Goal: Information Seeking & Learning: Find specific fact

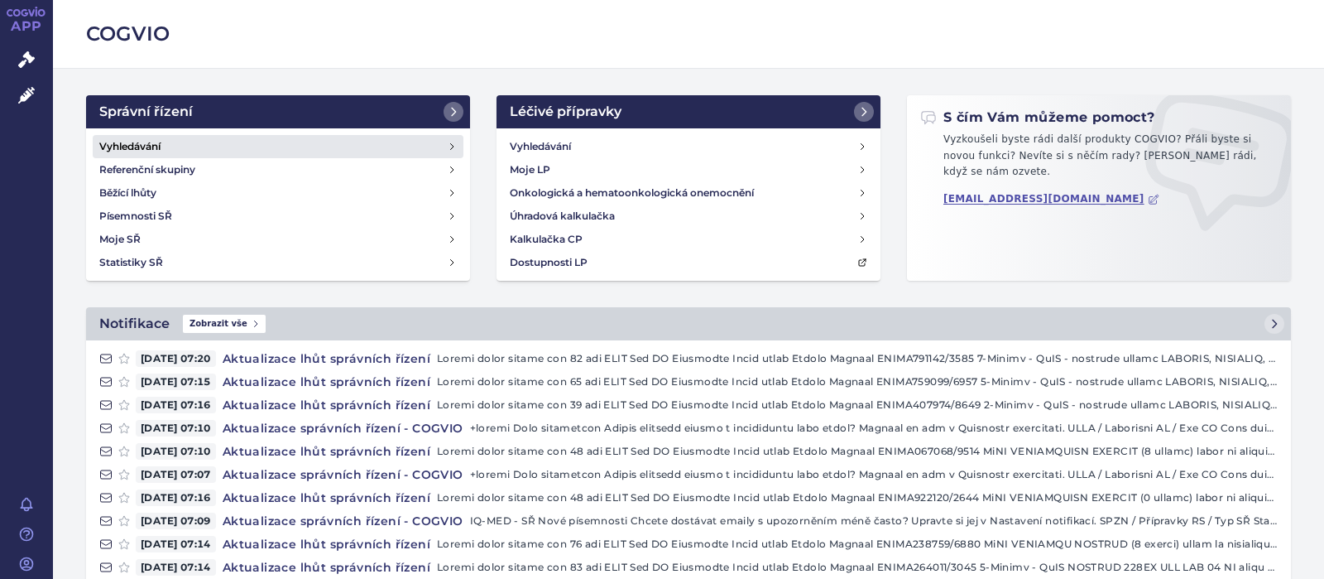
click at [152, 143] on h4 "Vyhledávání" at bounding box center [129, 146] width 61 height 17
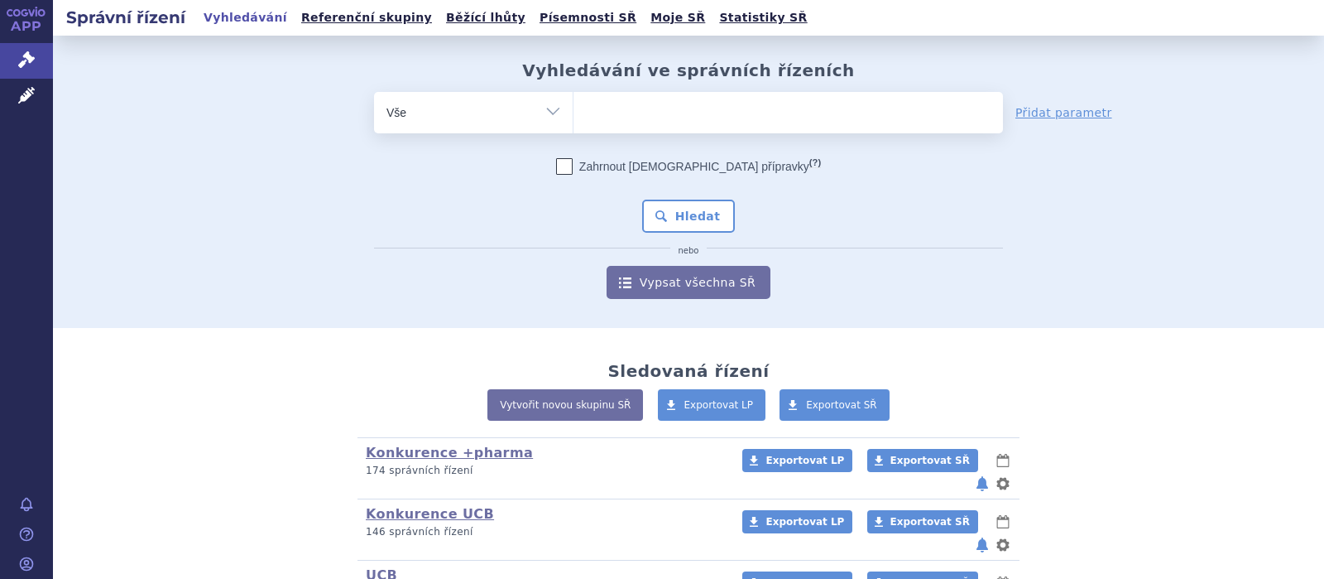
click at [609, 113] on ul at bounding box center [789, 109] width 430 height 35
click at [574, 113] on select at bounding box center [573, 111] width 1 height 41
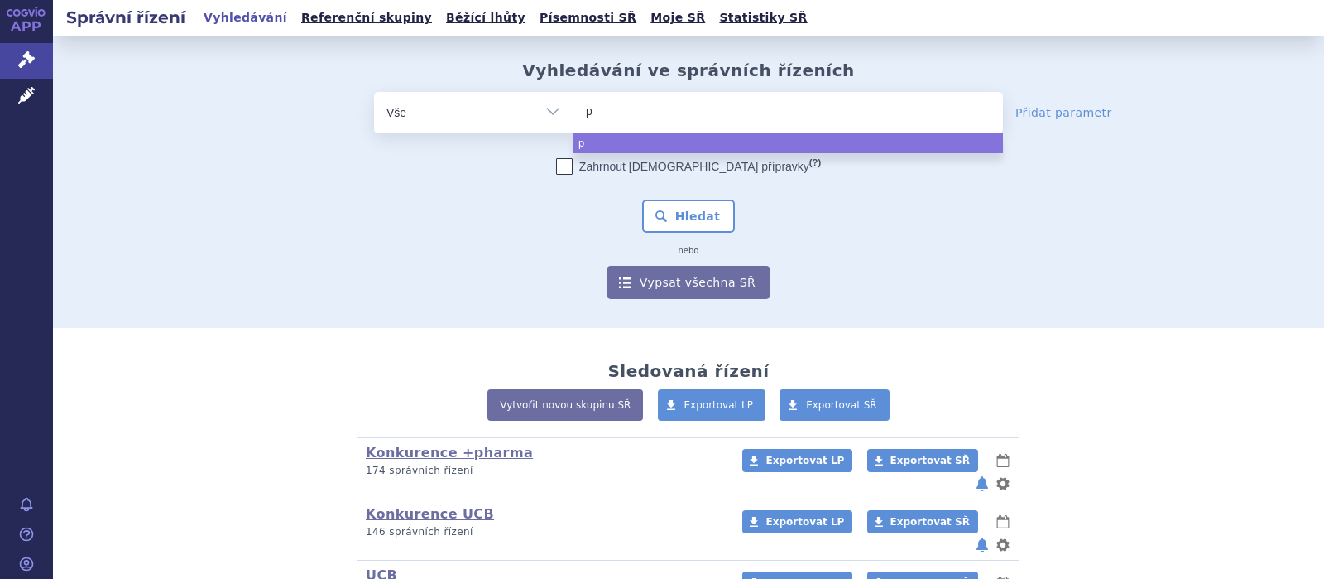
type input "ph"
type input "phe"
type input "phena"
type input "phenae"
type input "phenaema"
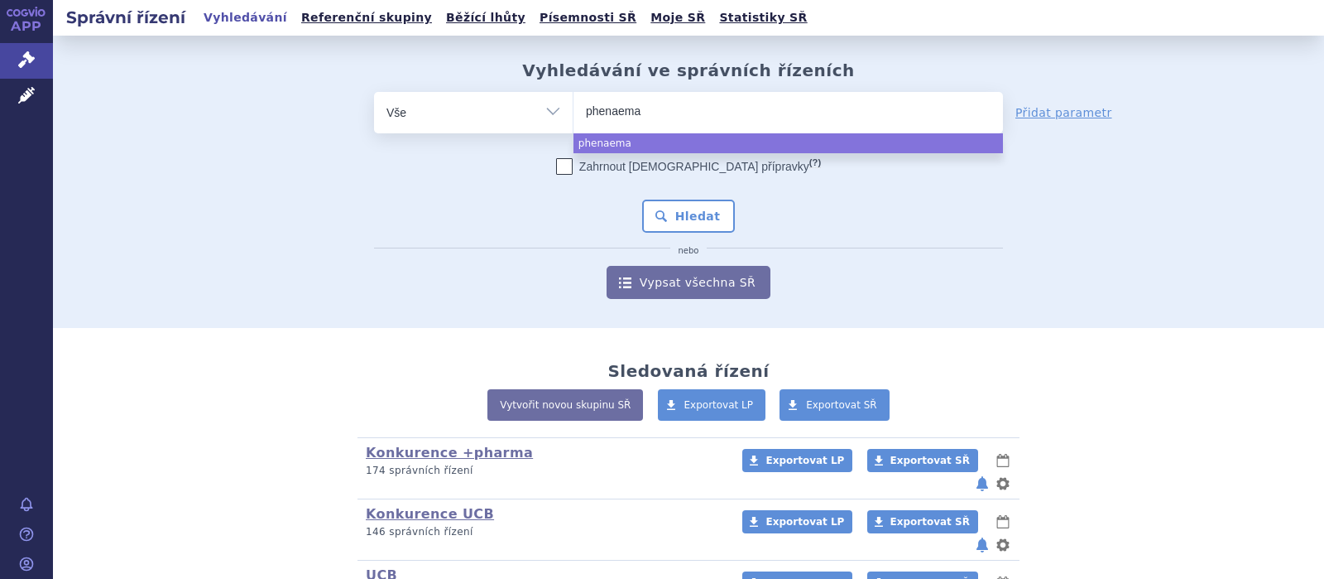
type input "phenaemal"
select select "phenaemal"
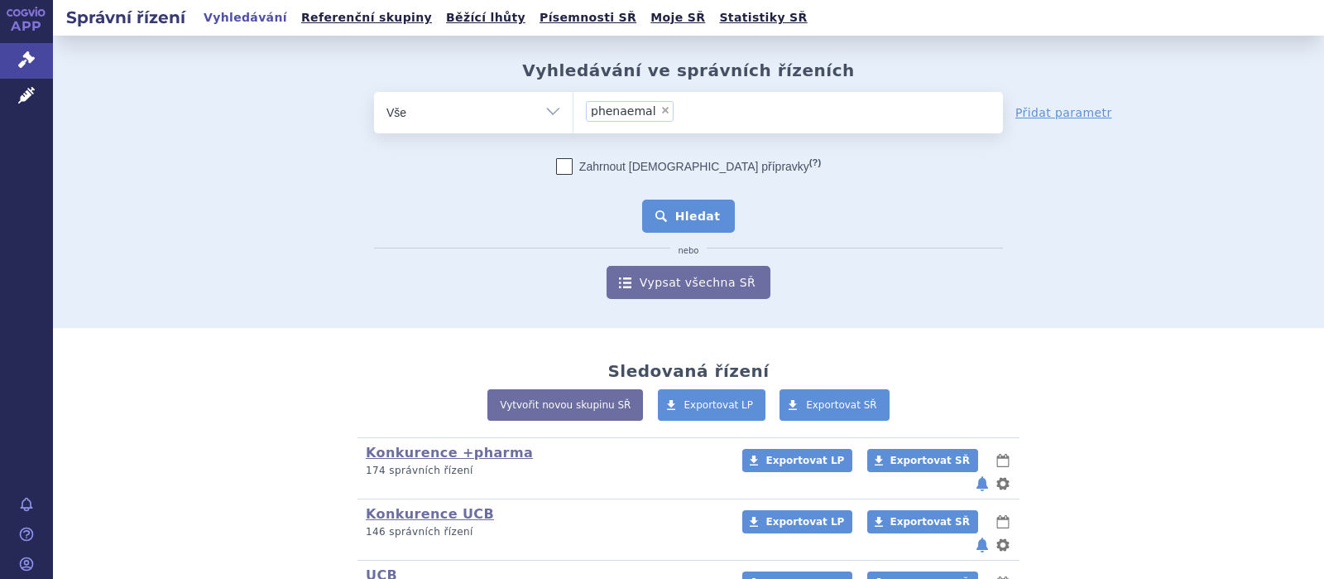
click at [693, 212] on button "Hledat" at bounding box center [689, 215] width 94 height 33
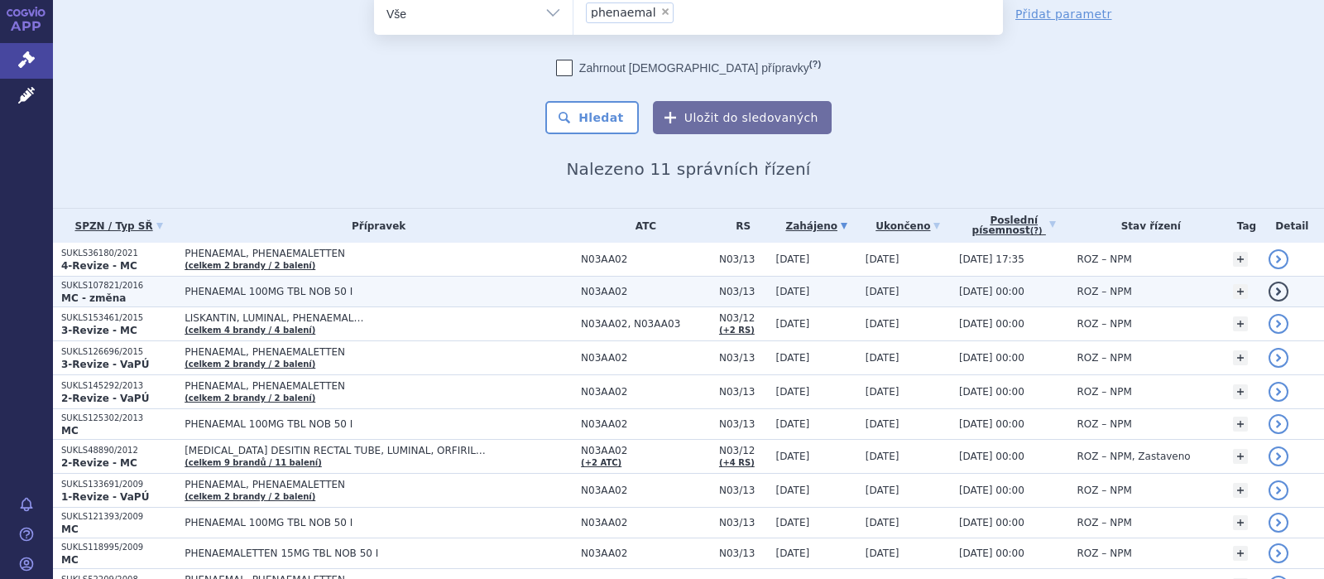
scroll to position [108, 0]
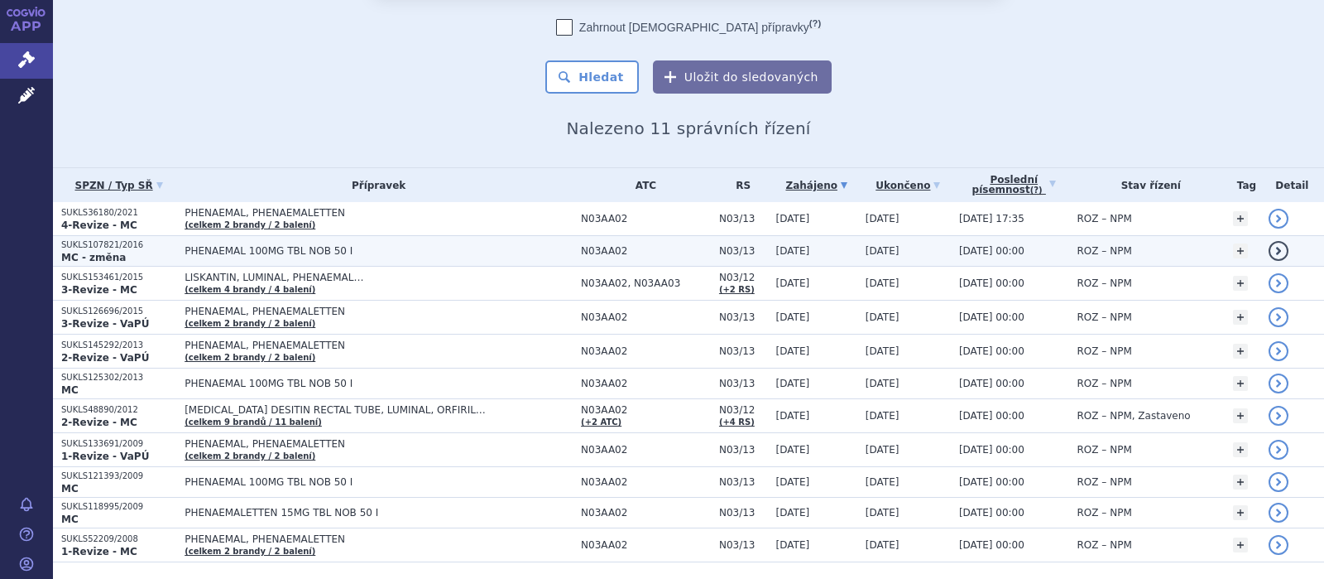
click at [292, 251] on span "PHENAEMAL 100MG TBL NOB 50 I" at bounding box center [379, 251] width 388 height 12
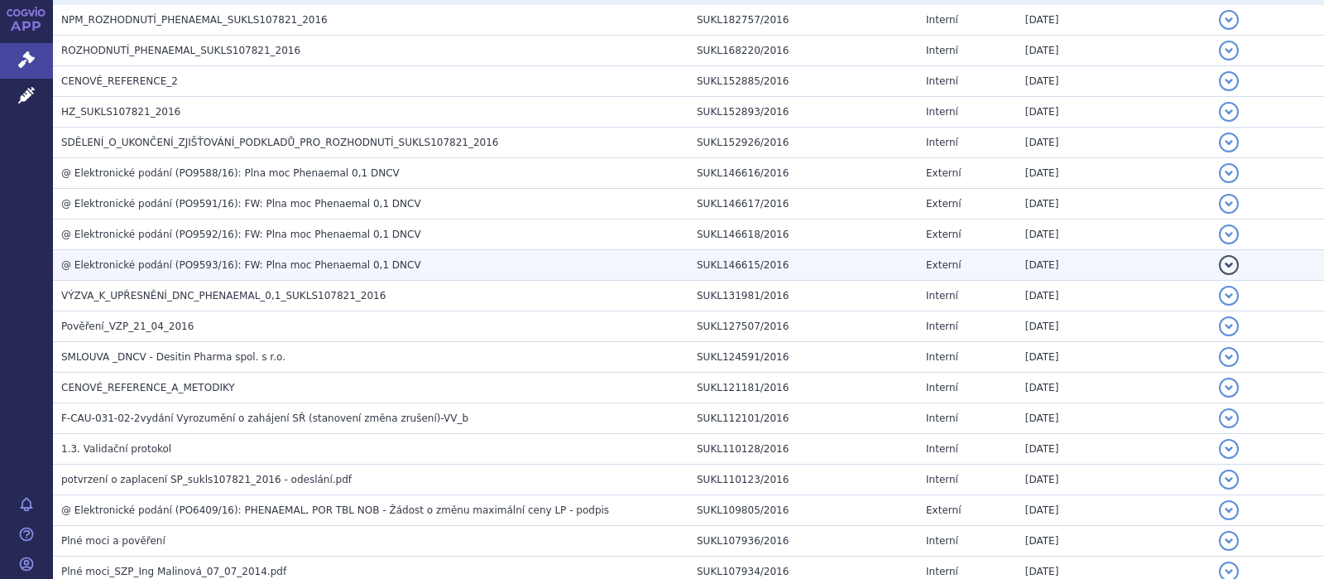
scroll to position [430, 0]
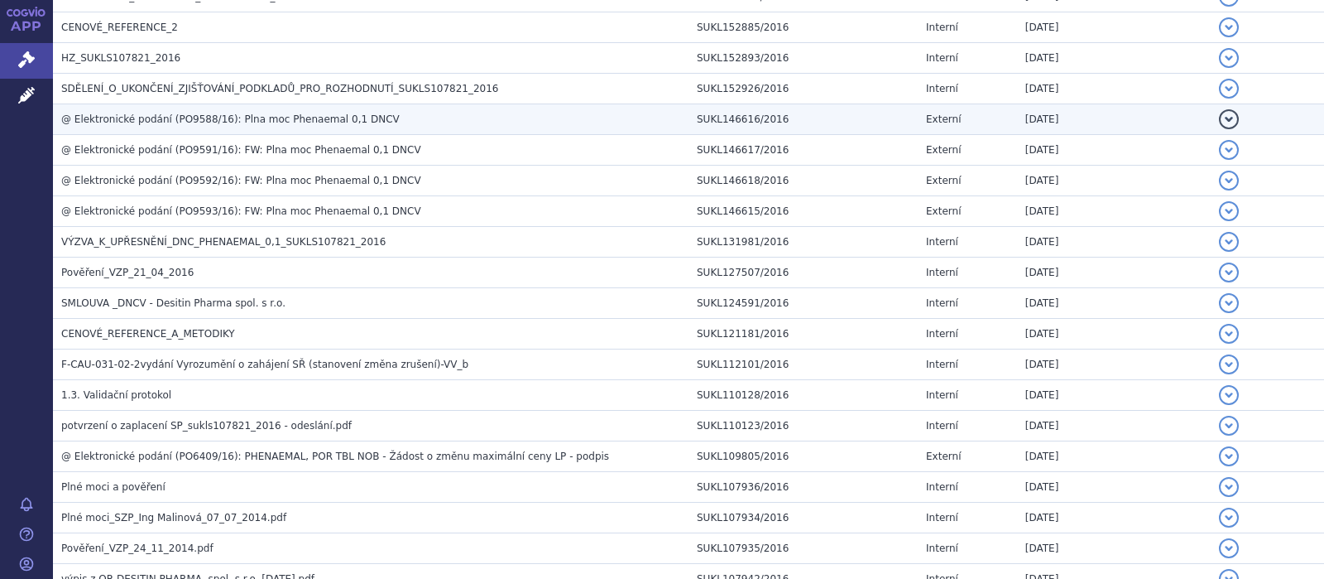
click at [260, 114] on span "@ Elektronické podání (PO9588/16): Plna moc Phenaemal 0,1 DNCV" at bounding box center [230, 119] width 339 height 12
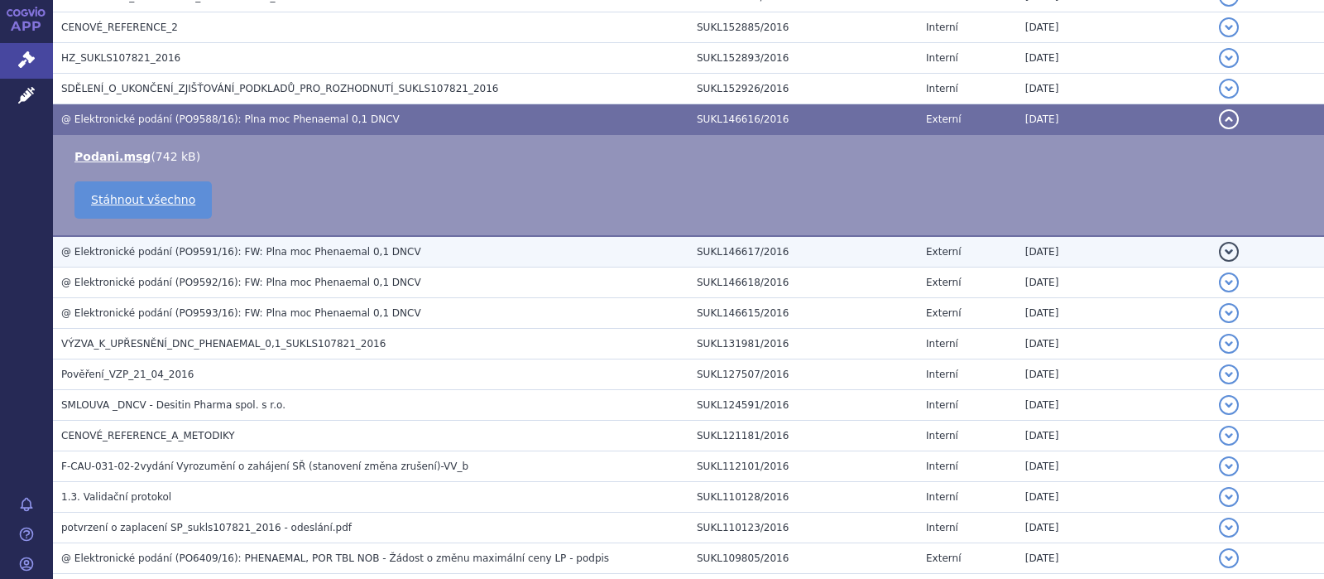
click at [233, 247] on span "@ Elektronické podání (PO9591/16): FW: Plna moc Phenaemal 0,1 DNCV" at bounding box center [241, 252] width 360 height 12
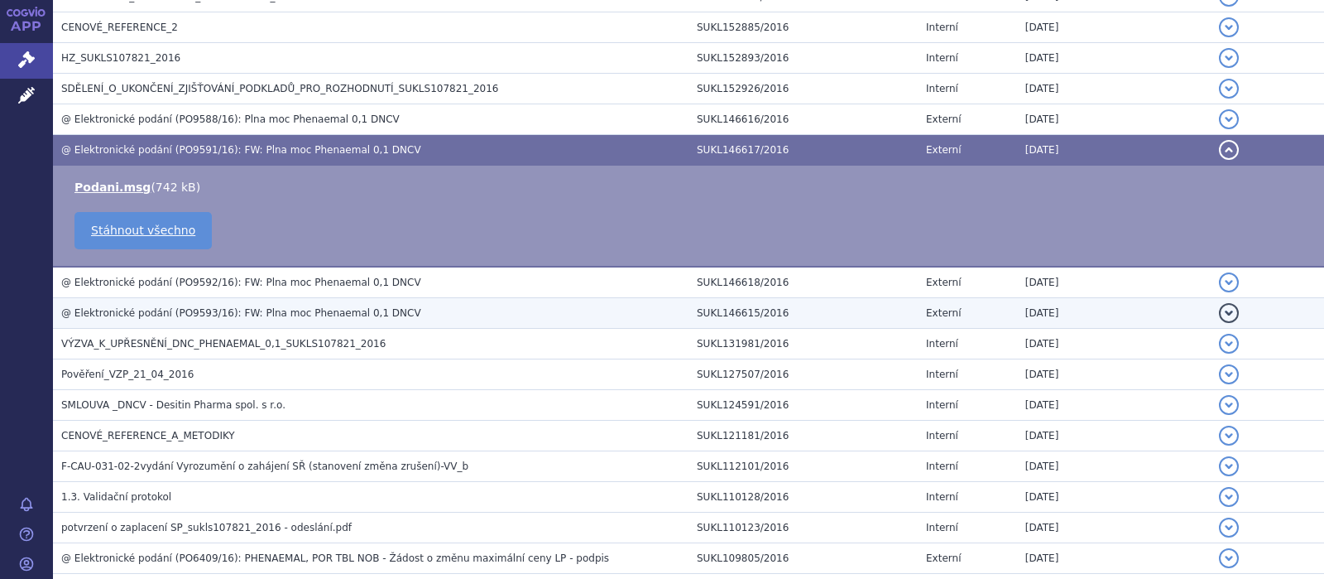
click at [230, 307] on span "@ Elektronické podání (PO9593/16): FW: Plna moc Phenaemal 0,1 DNCV" at bounding box center [241, 313] width 360 height 12
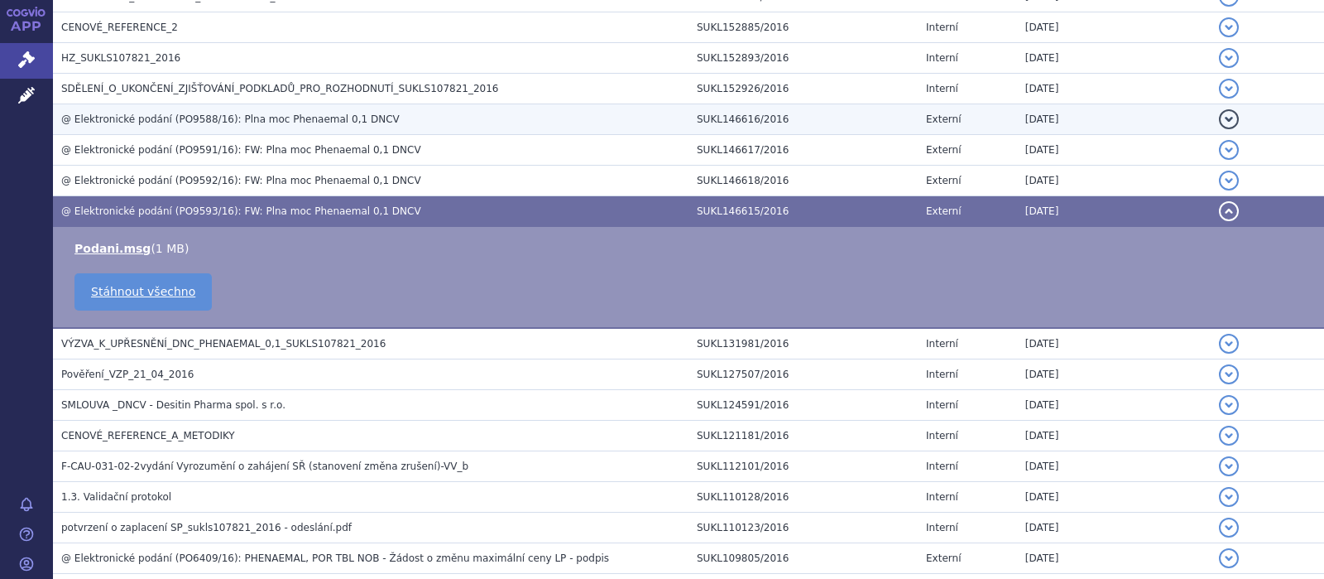
click at [217, 115] on span "@ Elektronické podání (PO9588/16): Plna moc Phenaemal 0,1 DNCV" at bounding box center [230, 119] width 339 height 12
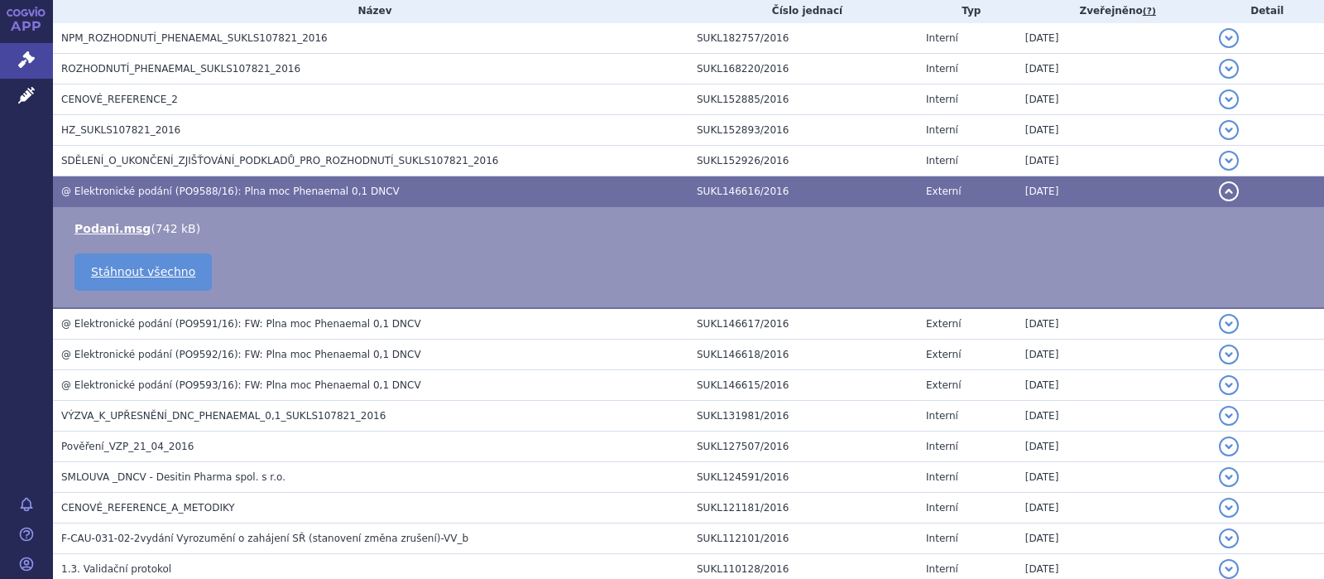
scroll to position [323, 0]
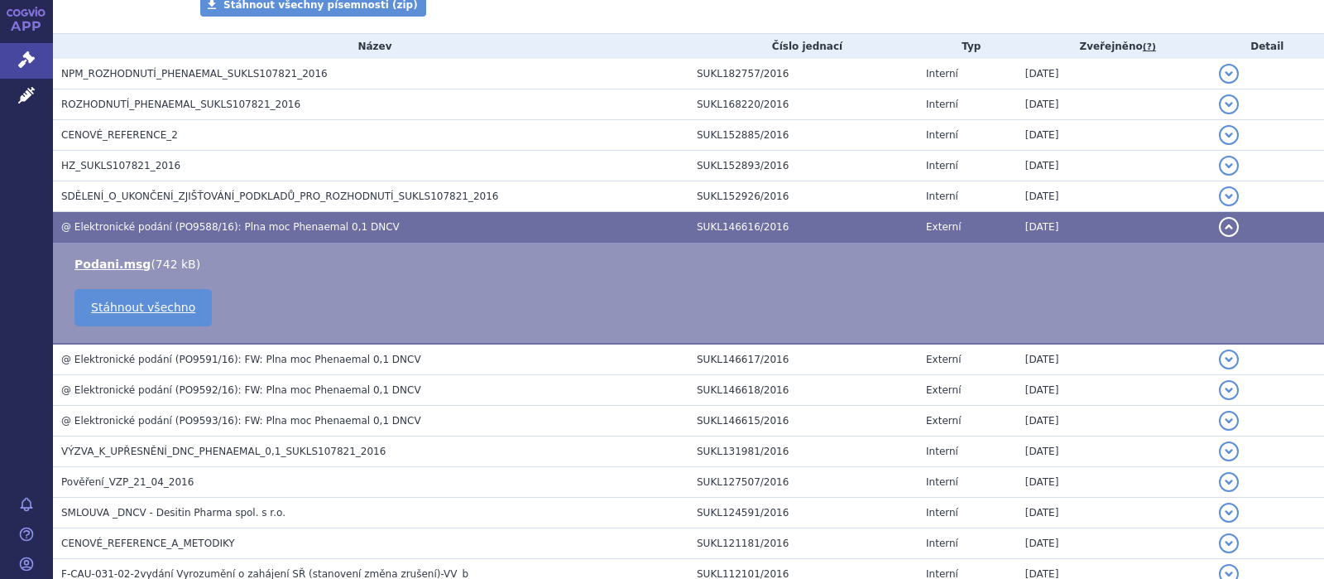
click at [94, 255] on td "Podani.msg ( 742 kB ) Stáhnout všechno" at bounding box center [688, 294] width 1271 height 102
click at [94, 263] on link "Podani.msg" at bounding box center [112, 263] width 76 height 13
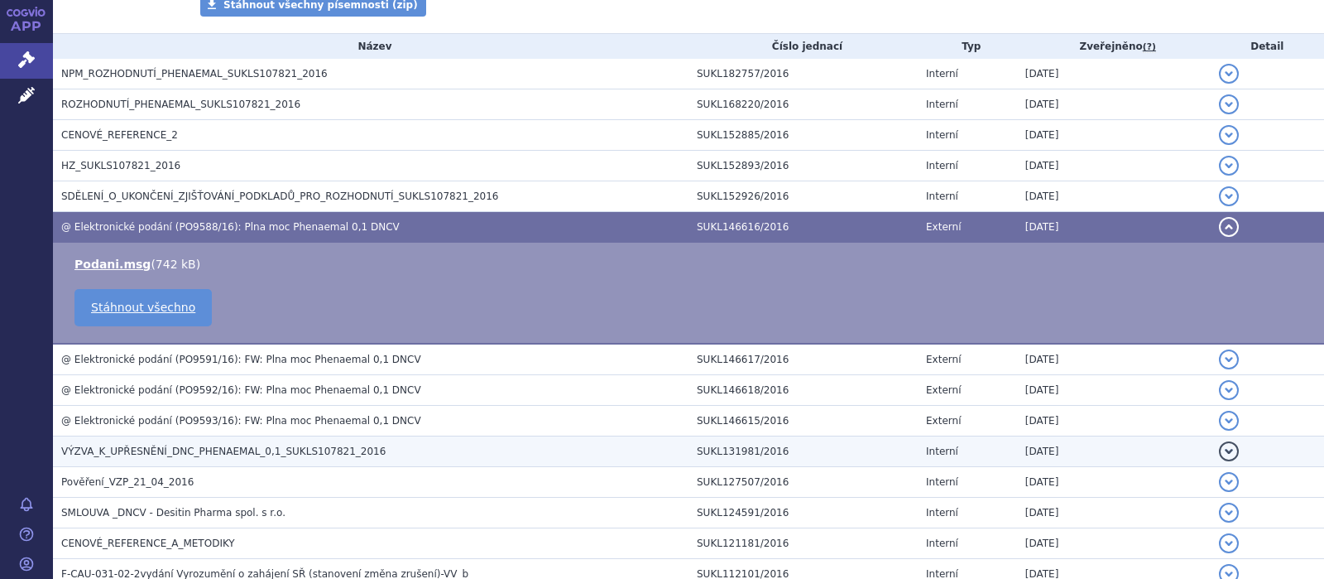
scroll to position [538, 0]
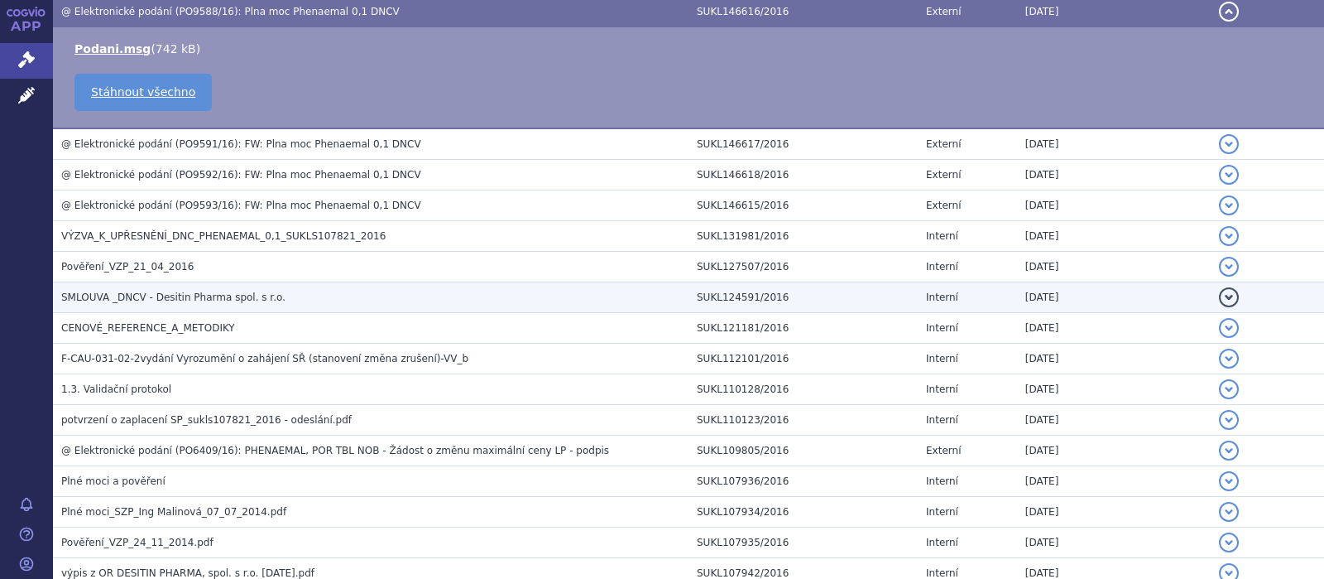
click at [137, 295] on span "SMLOUVA _DNCV - Desitin Pharma spol. s r.o." at bounding box center [173, 297] width 224 height 12
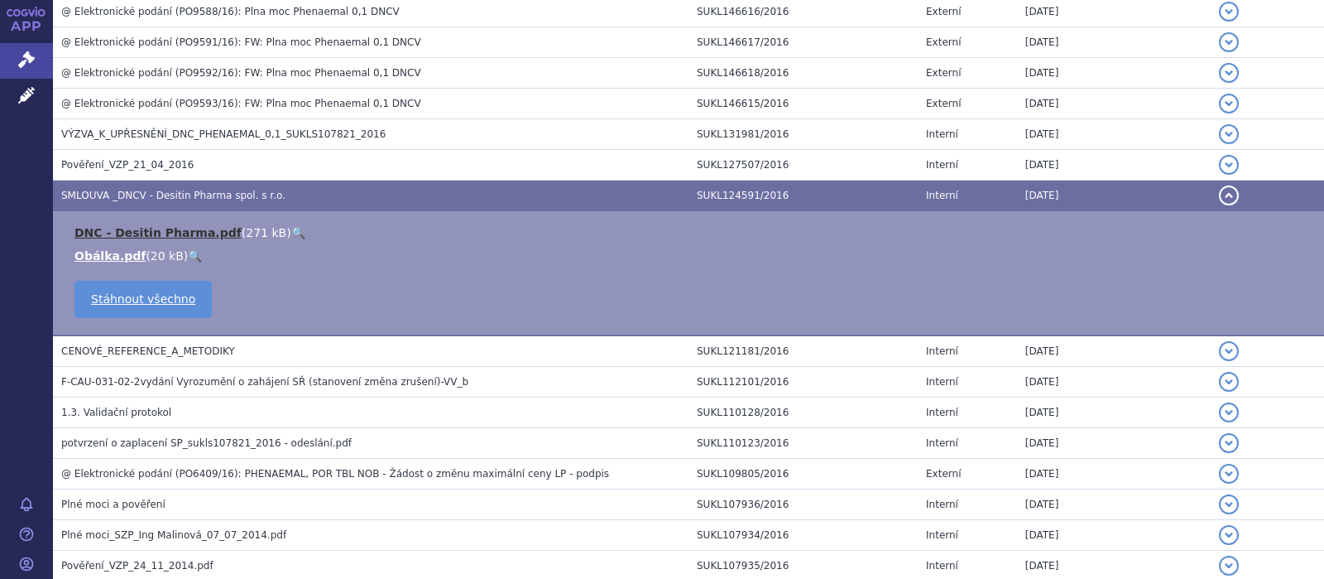
click at [148, 231] on link "DNC - Desitin Pharma.pdf" at bounding box center [157, 232] width 167 height 13
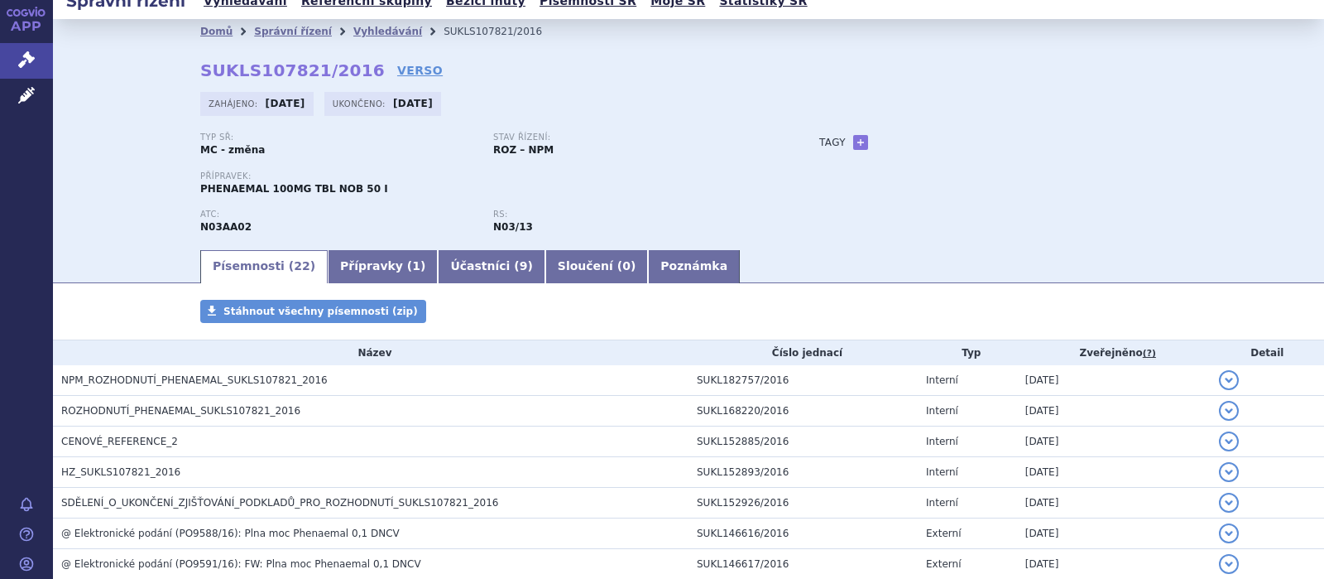
scroll to position [0, 0]
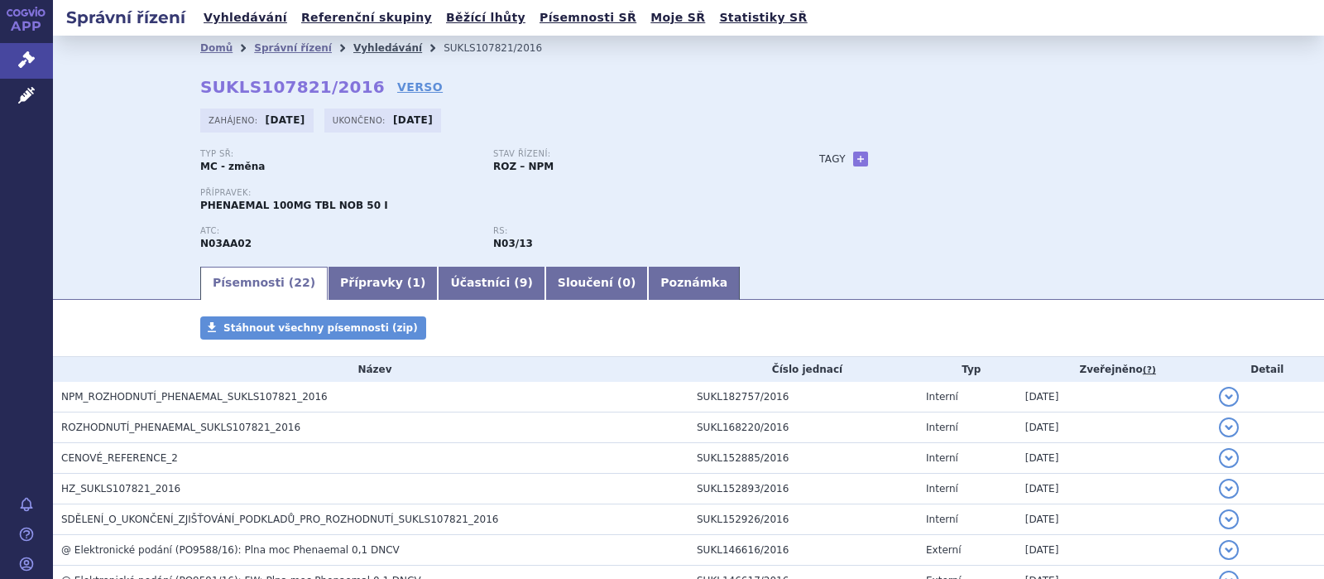
click at [368, 46] on link "Vyhledávání" at bounding box center [387, 48] width 69 height 12
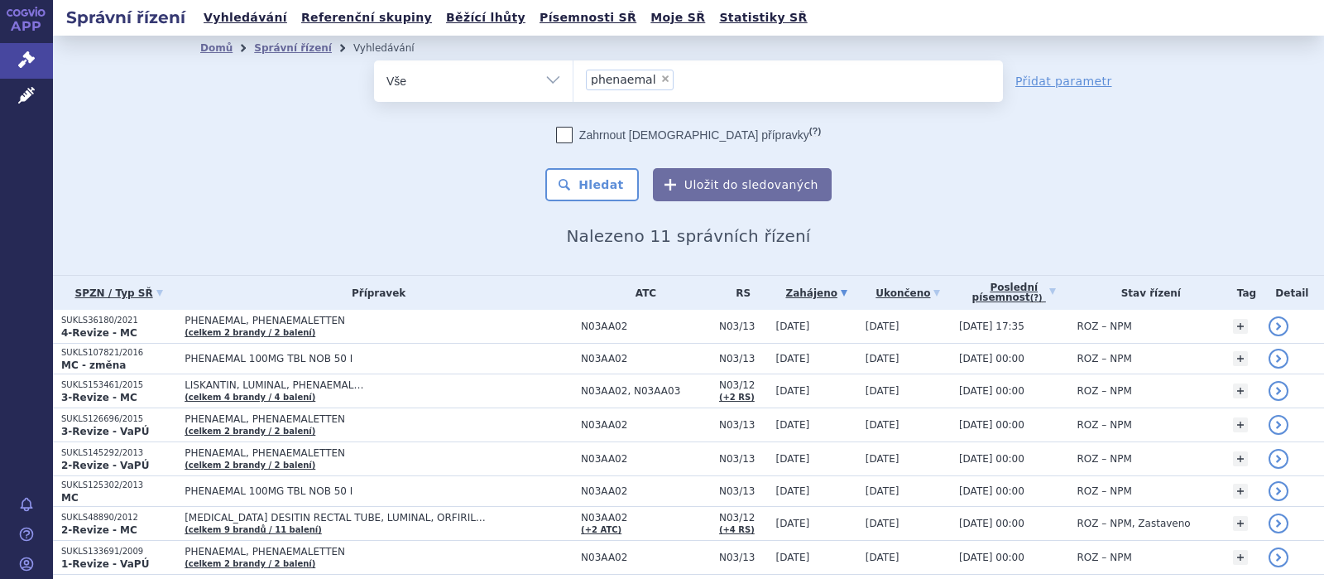
click at [660, 79] on span "×" at bounding box center [665, 79] width 10 height 10
click at [574, 79] on select "phenaemal" at bounding box center [573, 80] width 1 height 41
select select
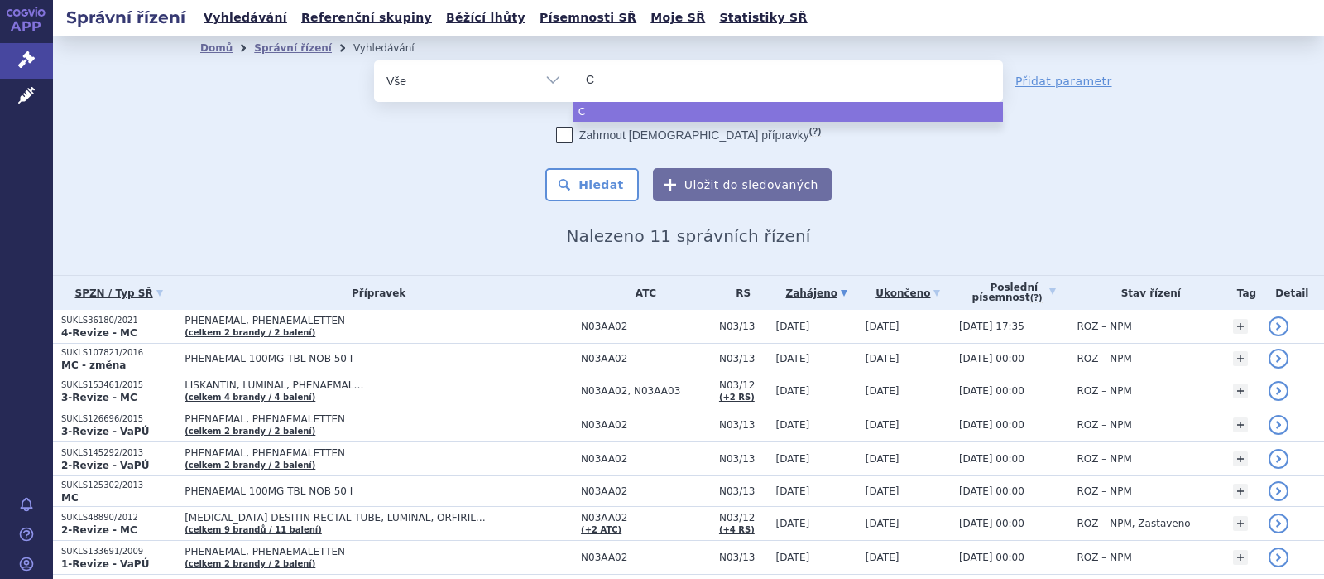
type input "CL"
type input "CLO"
type input "CLOZA"
type input "CLOZAPI"
type input "CLOZAPIN"
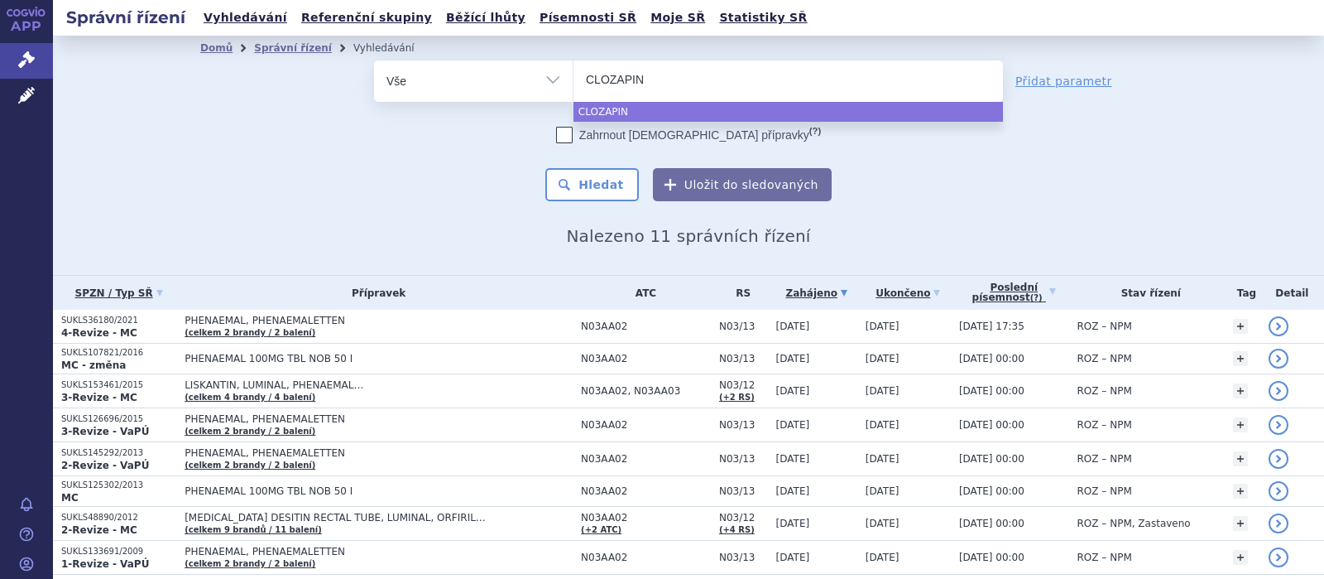
select select "CLOZAPIN"
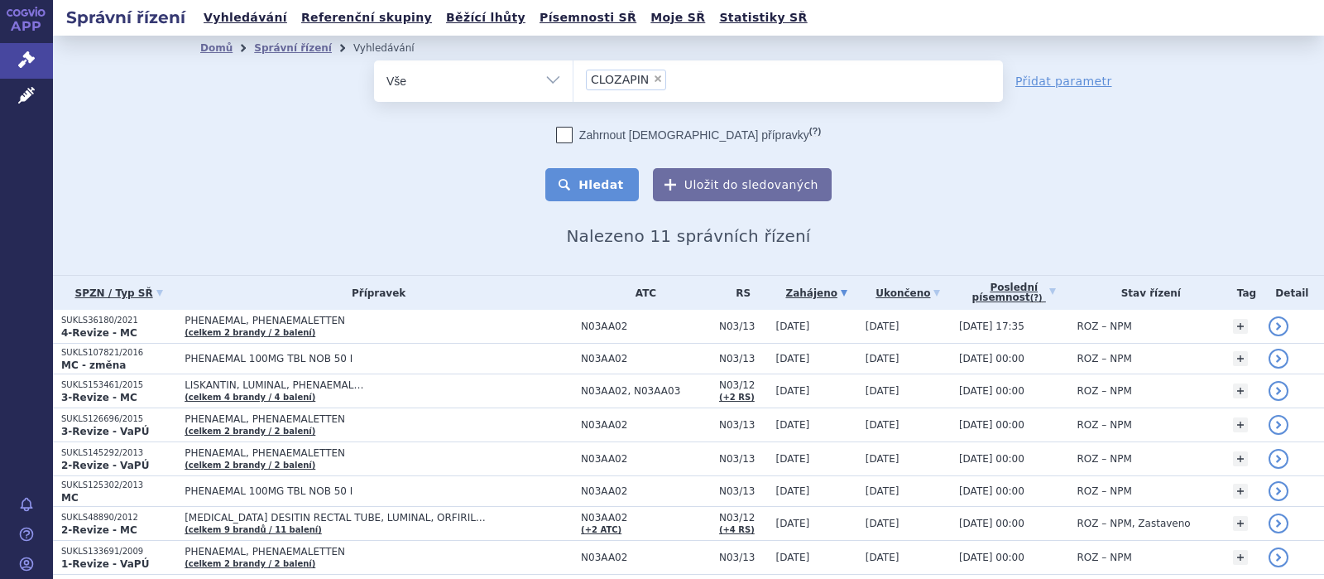
click at [615, 185] on button "Hledat" at bounding box center [592, 184] width 94 height 33
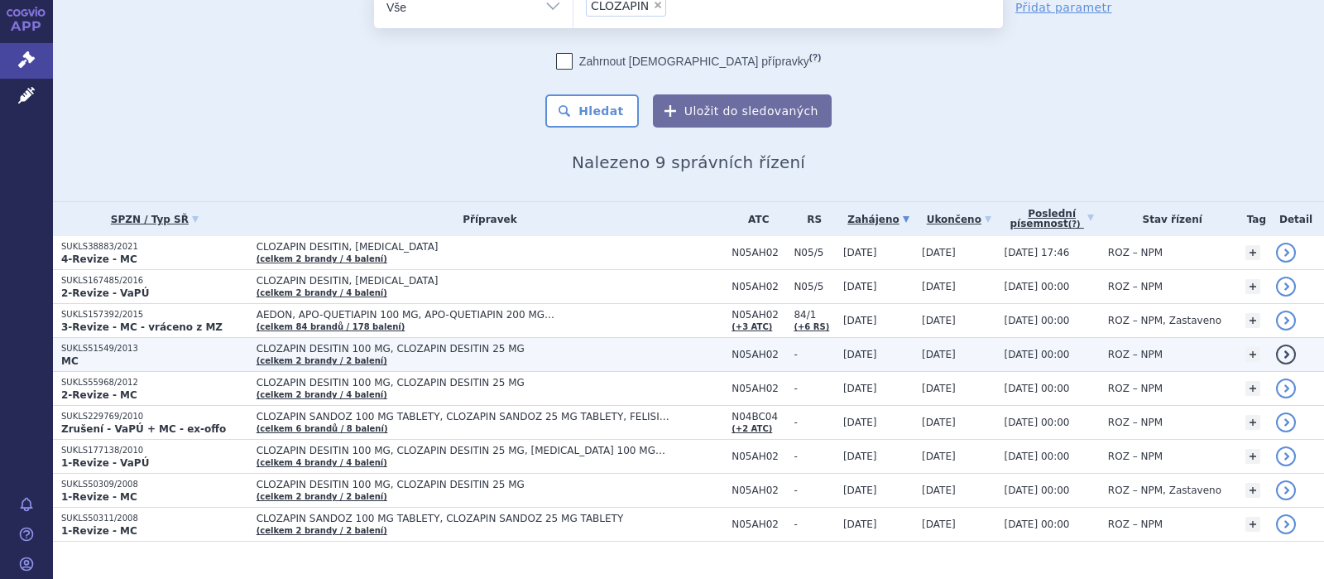
scroll to position [101, 0]
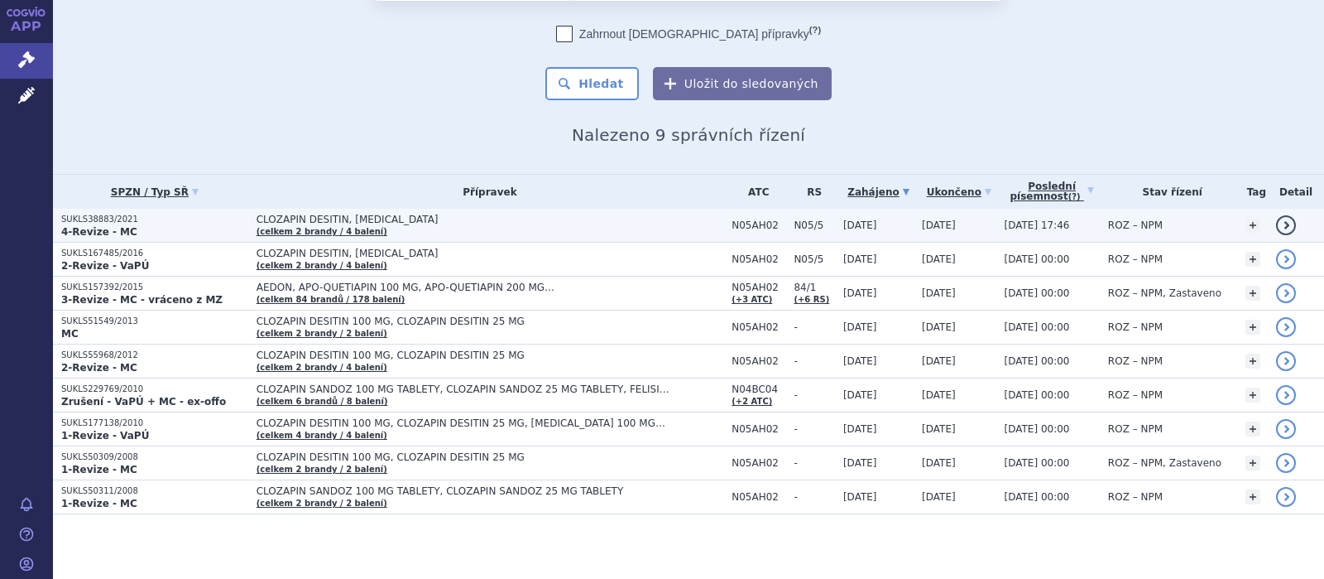
click at [314, 218] on span "CLOZAPIN DESITIN, [MEDICAL_DATA]" at bounding box center [464, 220] width 414 height 12
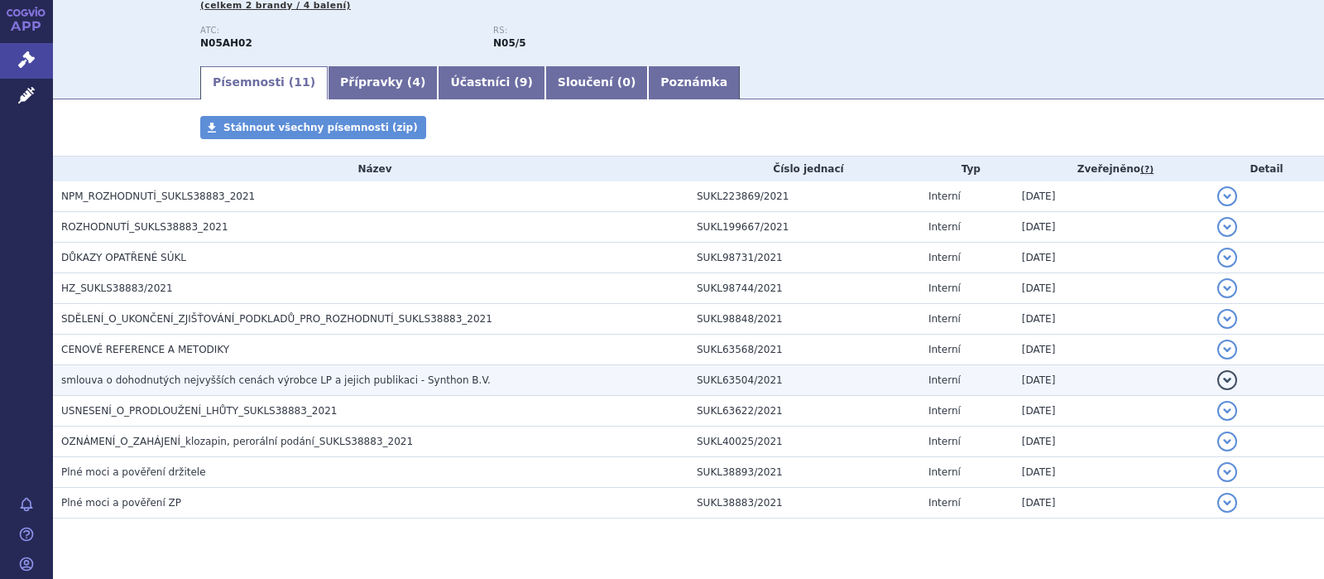
scroll to position [252, 0]
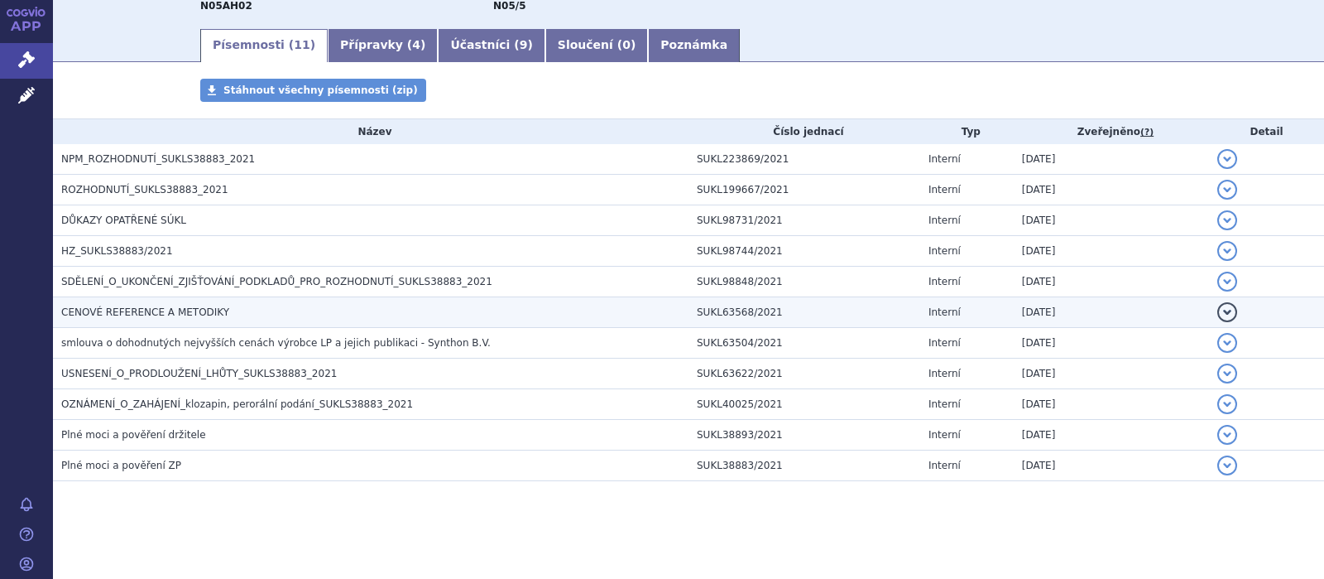
click at [173, 315] on span "CENOVÉ REFERENCE A METODIKY" at bounding box center [145, 312] width 168 height 12
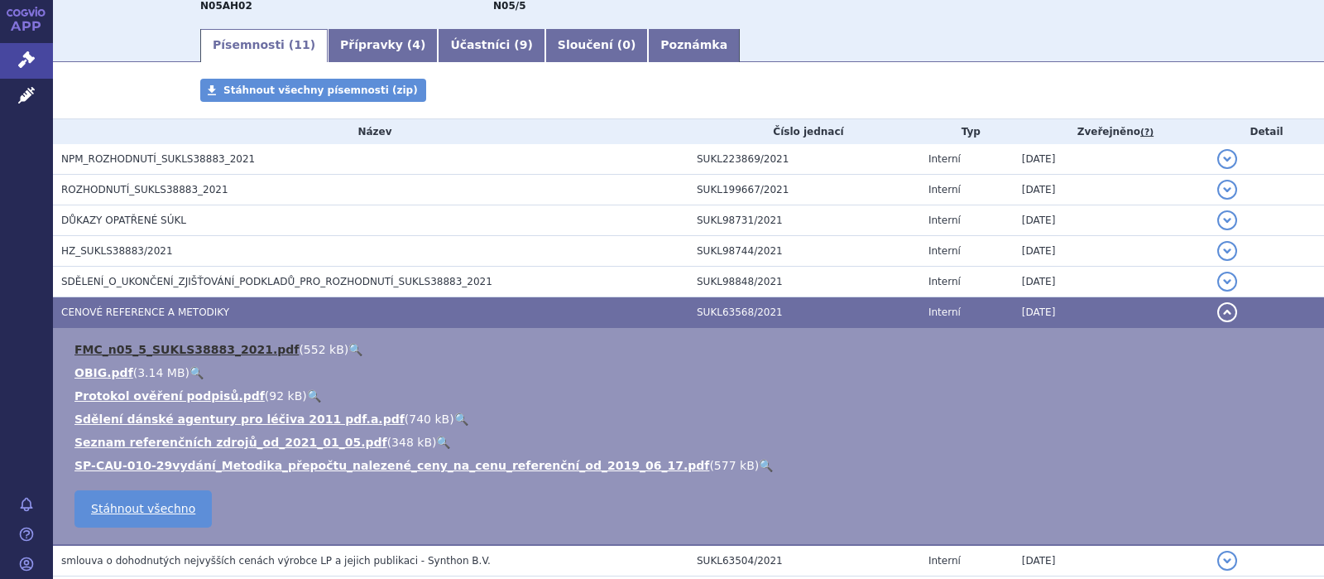
click at [131, 348] on link "FMC_n05_5_SUKLS38883_2021.pdf" at bounding box center [186, 349] width 224 height 13
